Goal: Check status: Check status

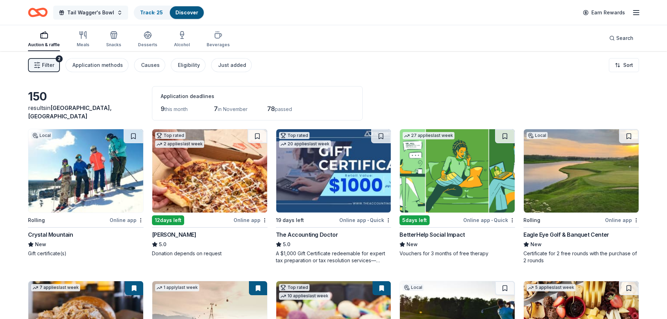
click at [94, 10] on span "Tail Wagger's Bowl" at bounding box center [90, 12] width 47 height 8
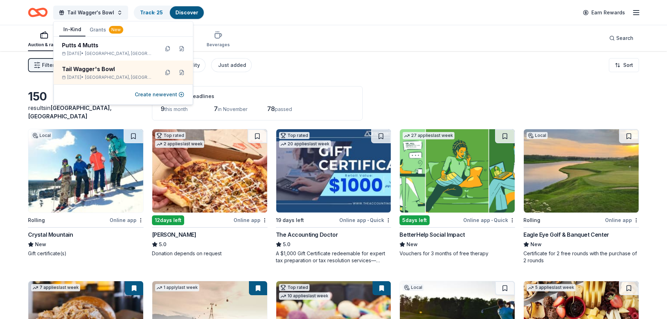
click at [42, 14] on icon "Home" at bounding box center [38, 12] width 20 height 16
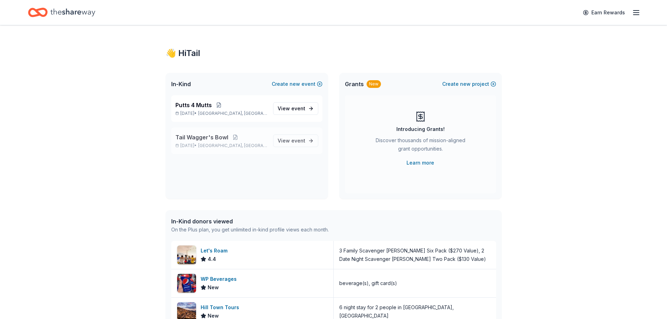
click at [257, 137] on p "Tail Wagger's Bowl" at bounding box center [221, 137] width 92 height 8
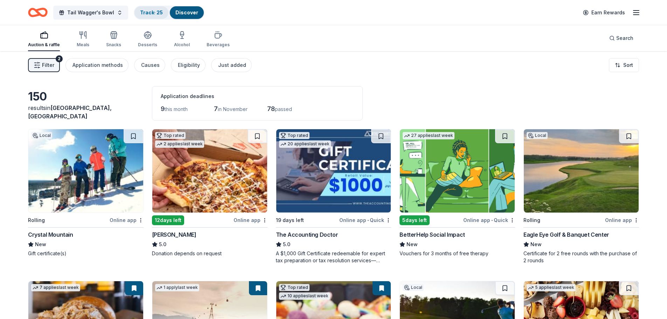
click at [146, 14] on link "Track · 25" at bounding box center [151, 12] width 23 height 6
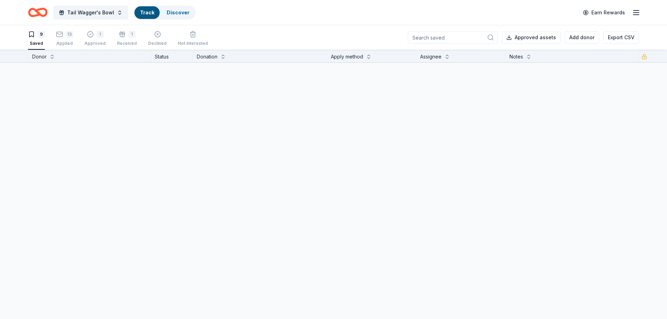
scroll to position [0, 0]
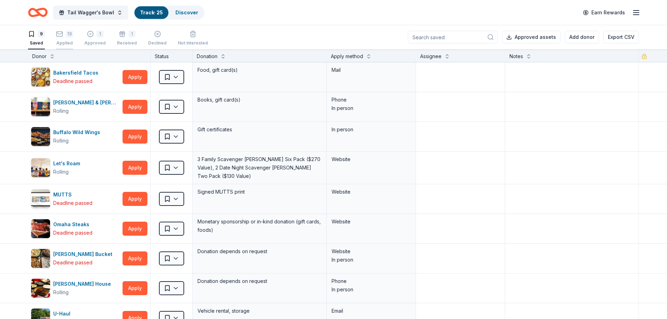
click at [65, 36] on div "13" at bounding box center [64, 33] width 17 height 7
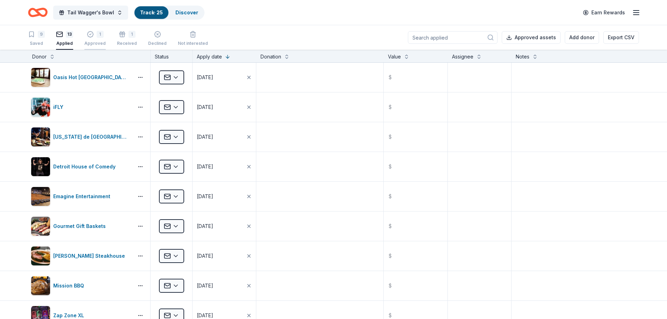
click at [100, 44] on div "Approved" at bounding box center [94, 44] width 21 height 6
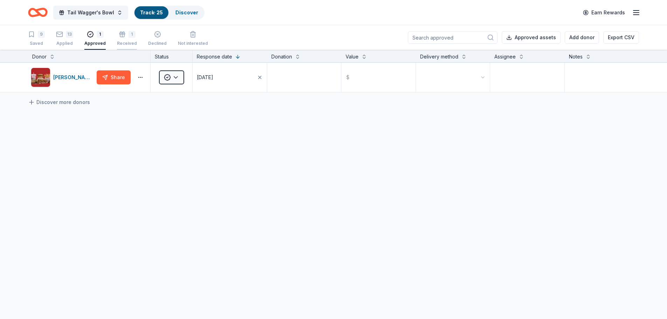
click at [125, 41] on div "Received" at bounding box center [127, 44] width 20 height 6
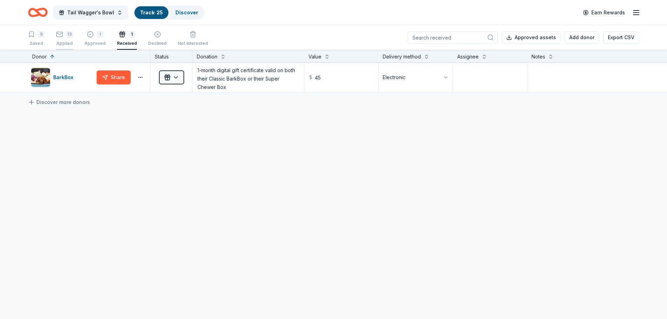
click at [71, 45] on div "Applied" at bounding box center [64, 44] width 17 height 6
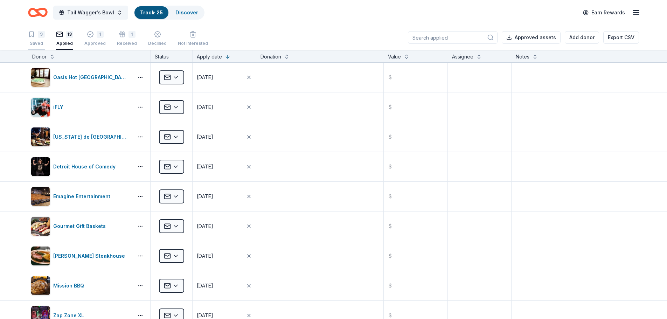
click at [43, 41] on div "Saved" at bounding box center [36, 44] width 17 height 6
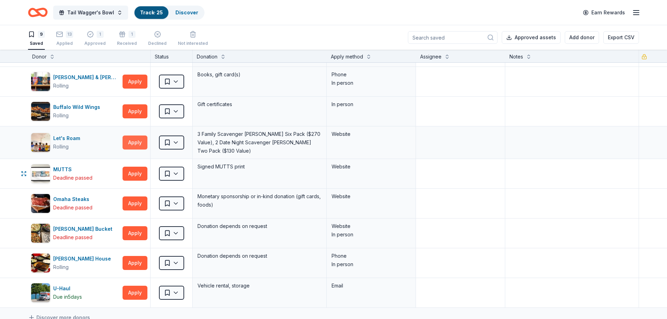
scroll to position [70, 0]
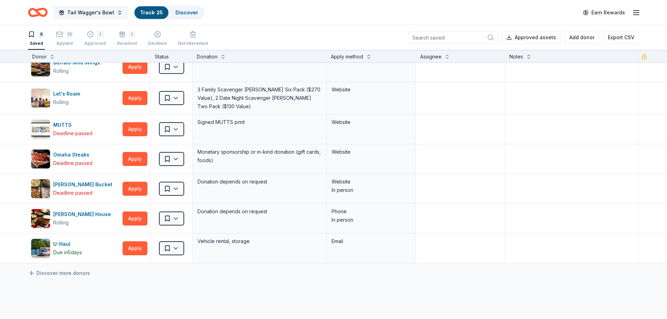
click at [80, 14] on span "Tail Wagger's Bowl" at bounding box center [90, 12] width 47 height 8
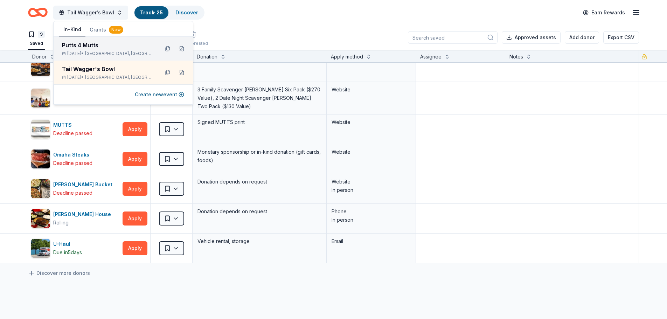
click at [88, 50] on div "Putts 4 Mutts [DATE] • [GEOGRAPHIC_DATA], [GEOGRAPHIC_DATA]" at bounding box center [108, 48] width 92 height 15
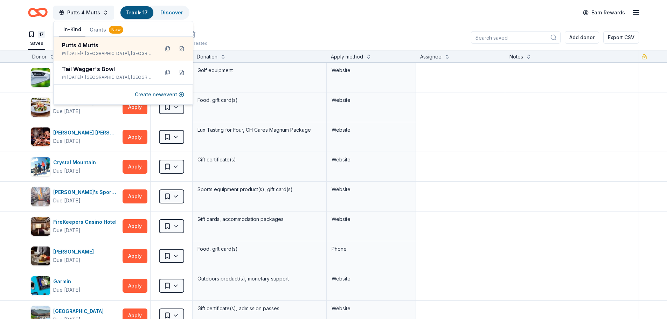
click at [234, 15] on div "Putts 4 Mutts Track · 17 Discover Earn Rewards" at bounding box center [333, 12] width 611 height 16
